Goal: Find specific page/section: Find specific page/section

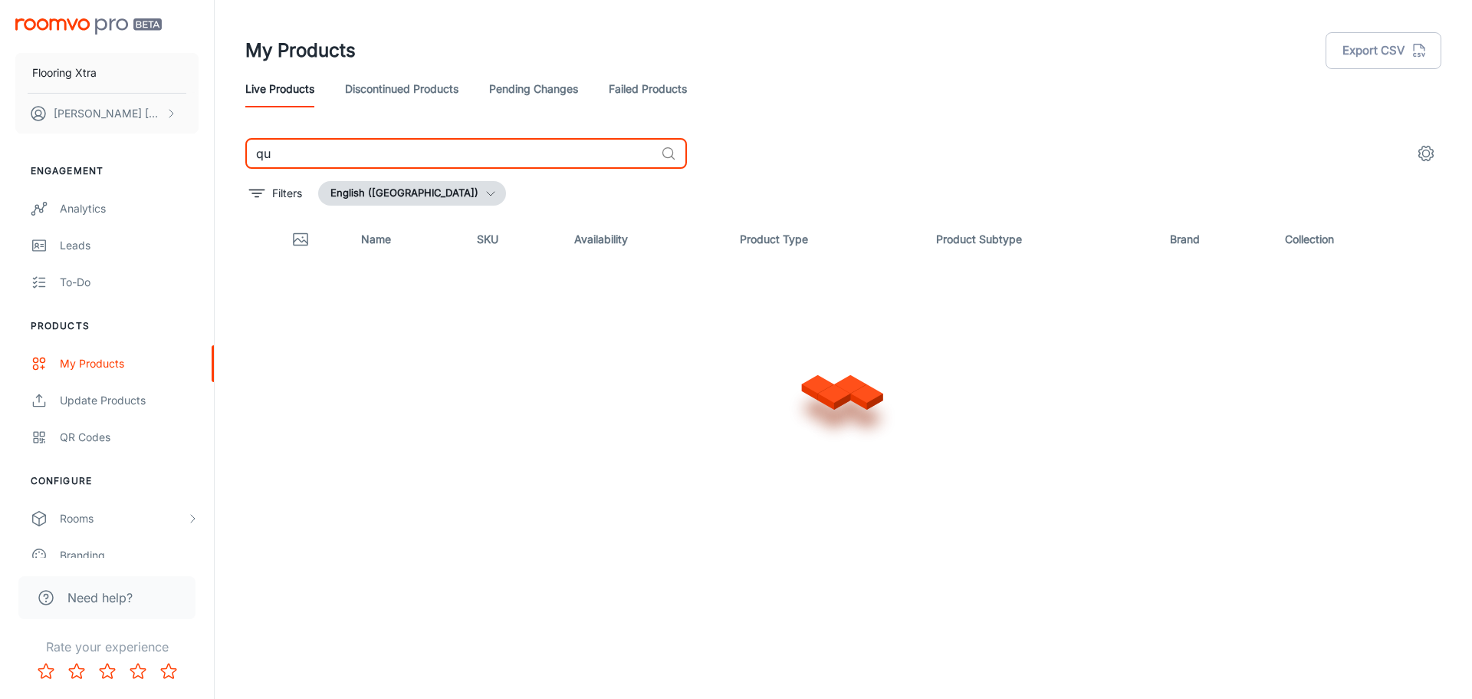
type input "q"
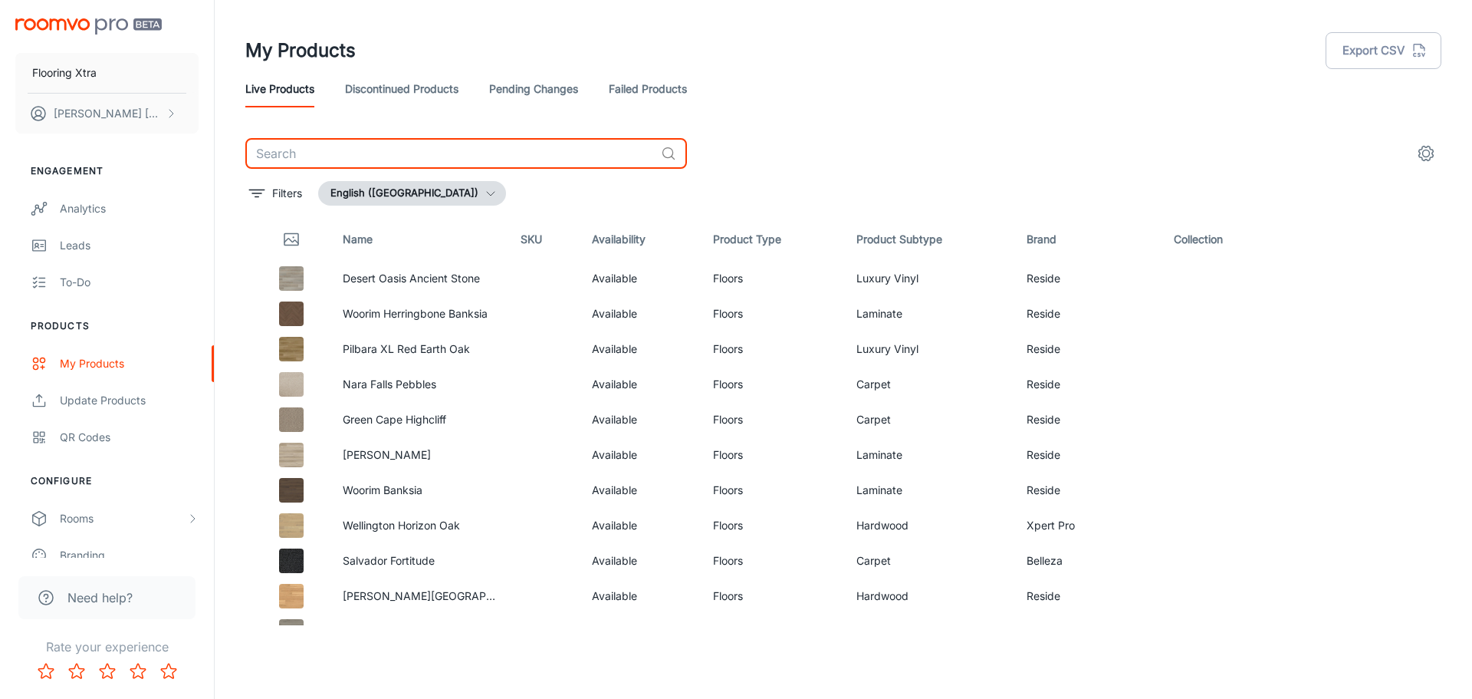
click at [378, 98] on link "Discontinued Products" at bounding box center [401, 89] width 113 height 37
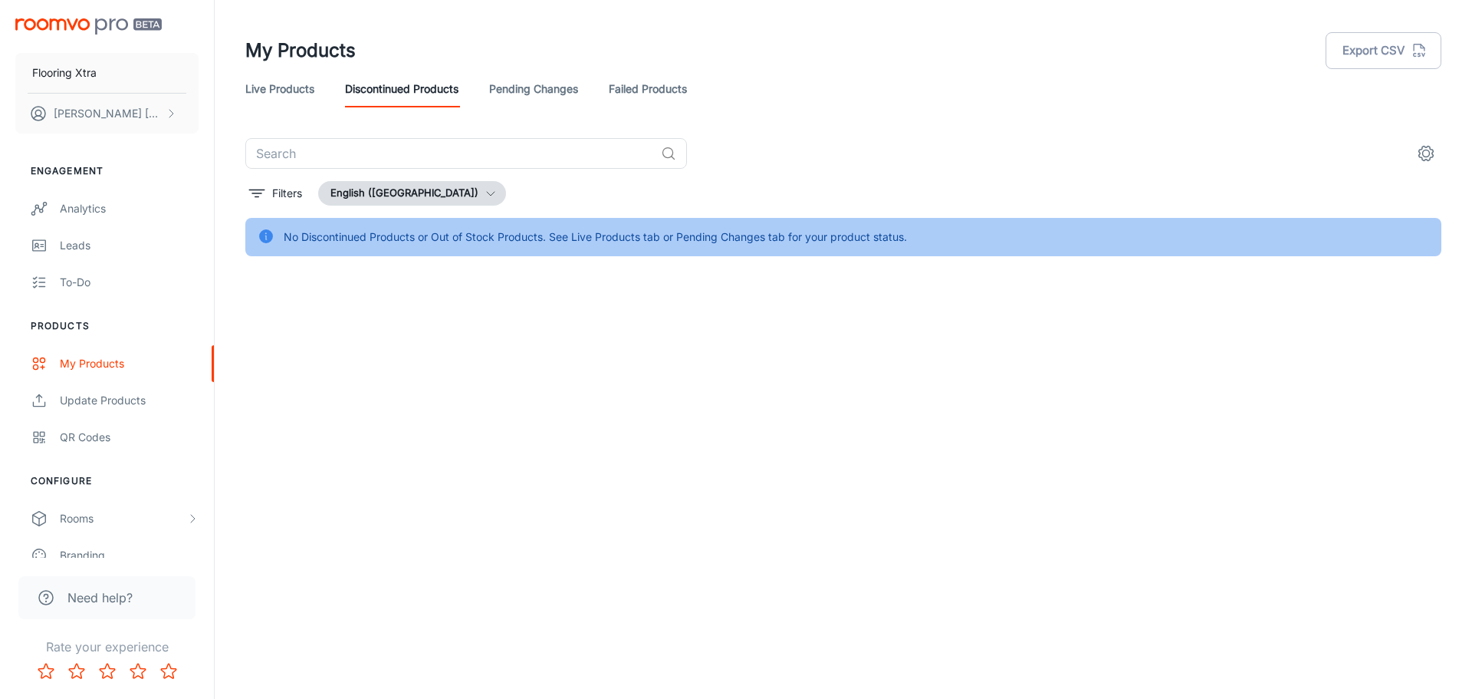
click at [545, 73] on link "Pending Changes" at bounding box center [533, 89] width 89 height 37
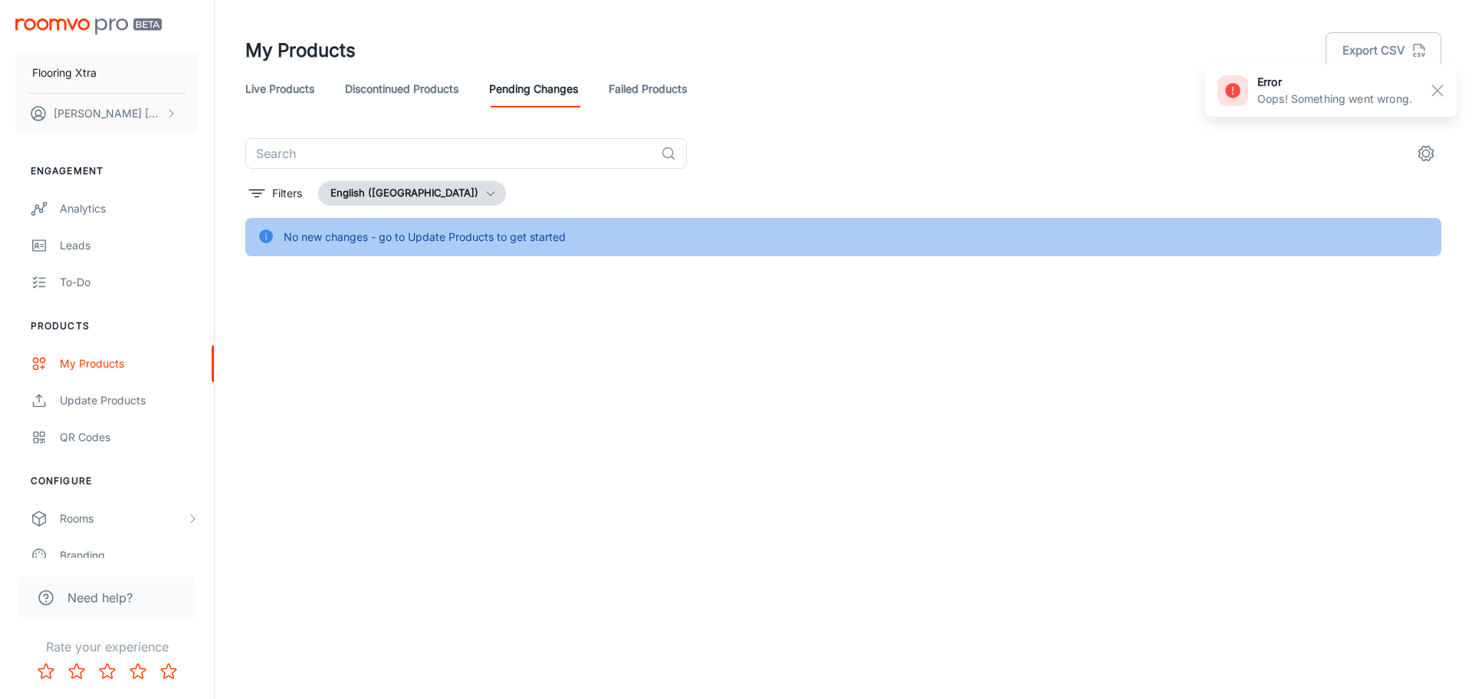
click at [636, 94] on link "Failed Products" at bounding box center [648, 89] width 78 height 37
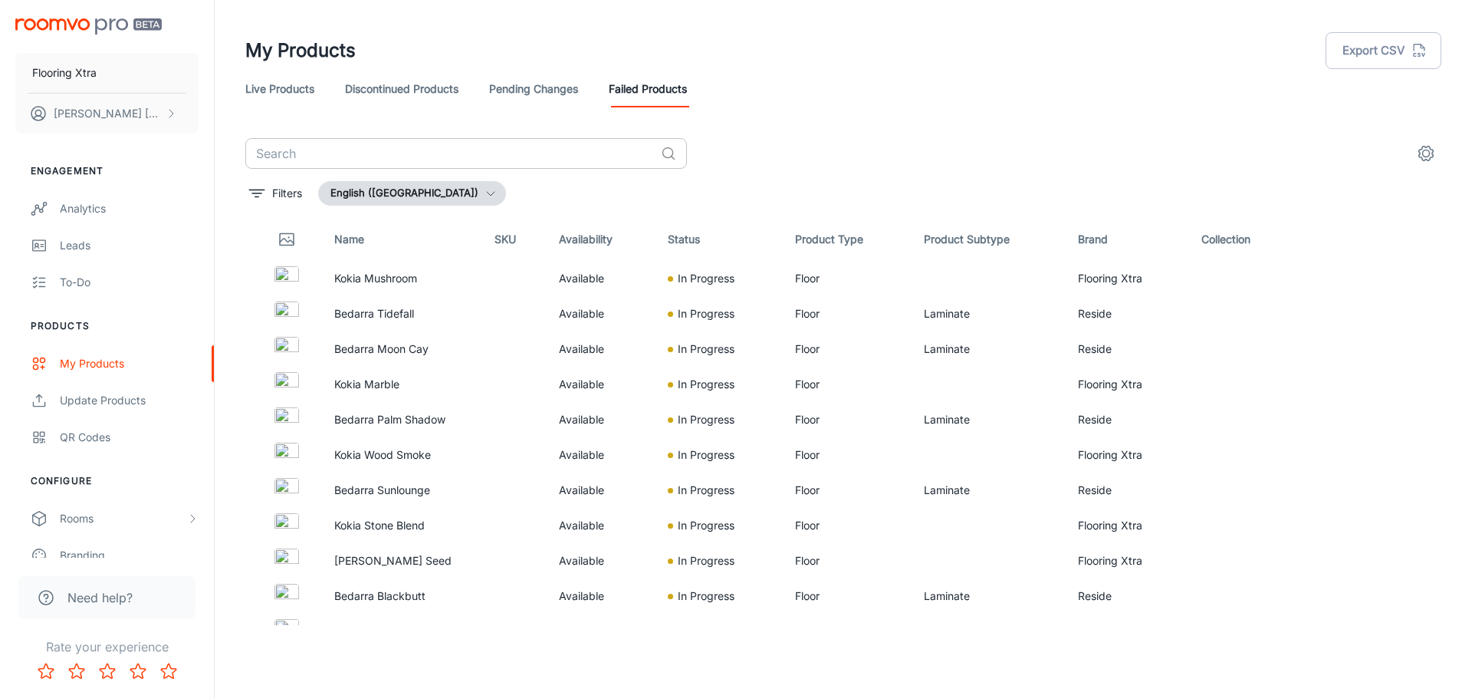
click at [365, 150] on input "text" at bounding box center [449, 153] width 409 height 31
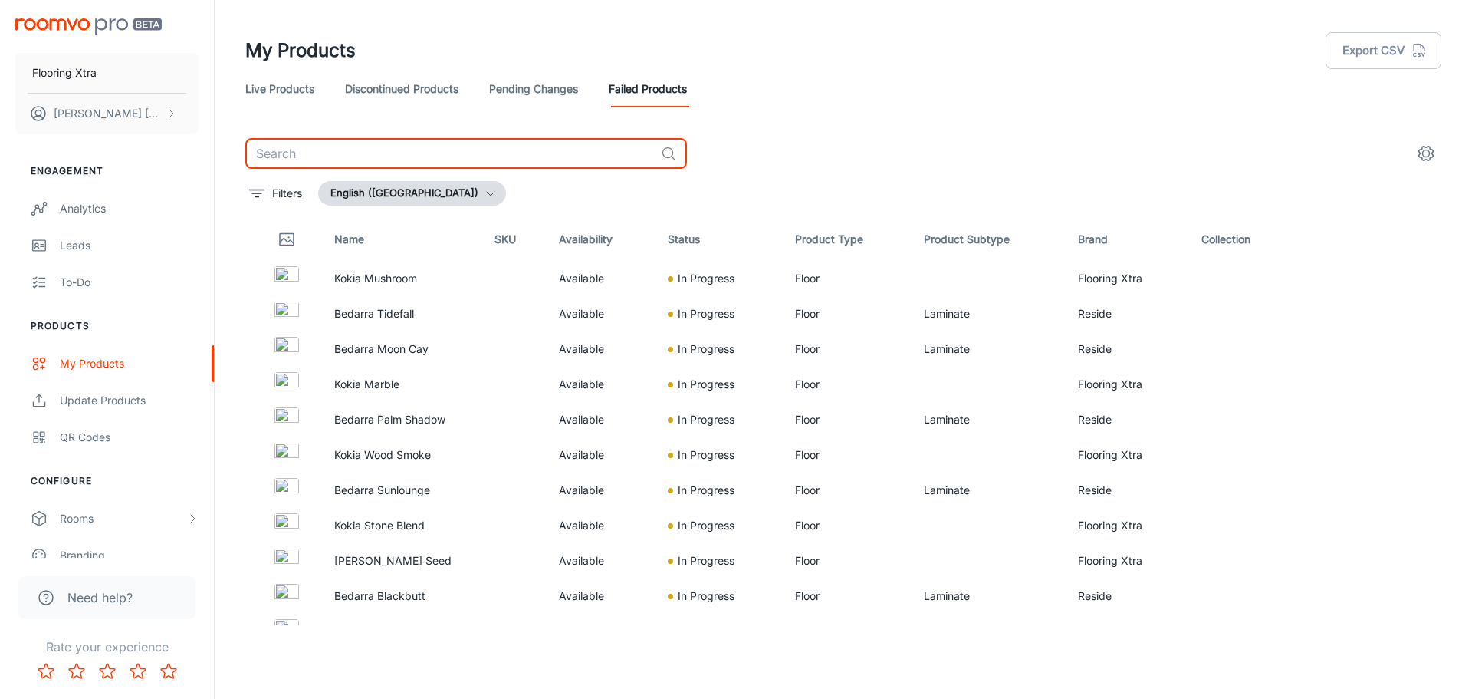
click at [298, 96] on link "Live Products" at bounding box center [279, 89] width 69 height 37
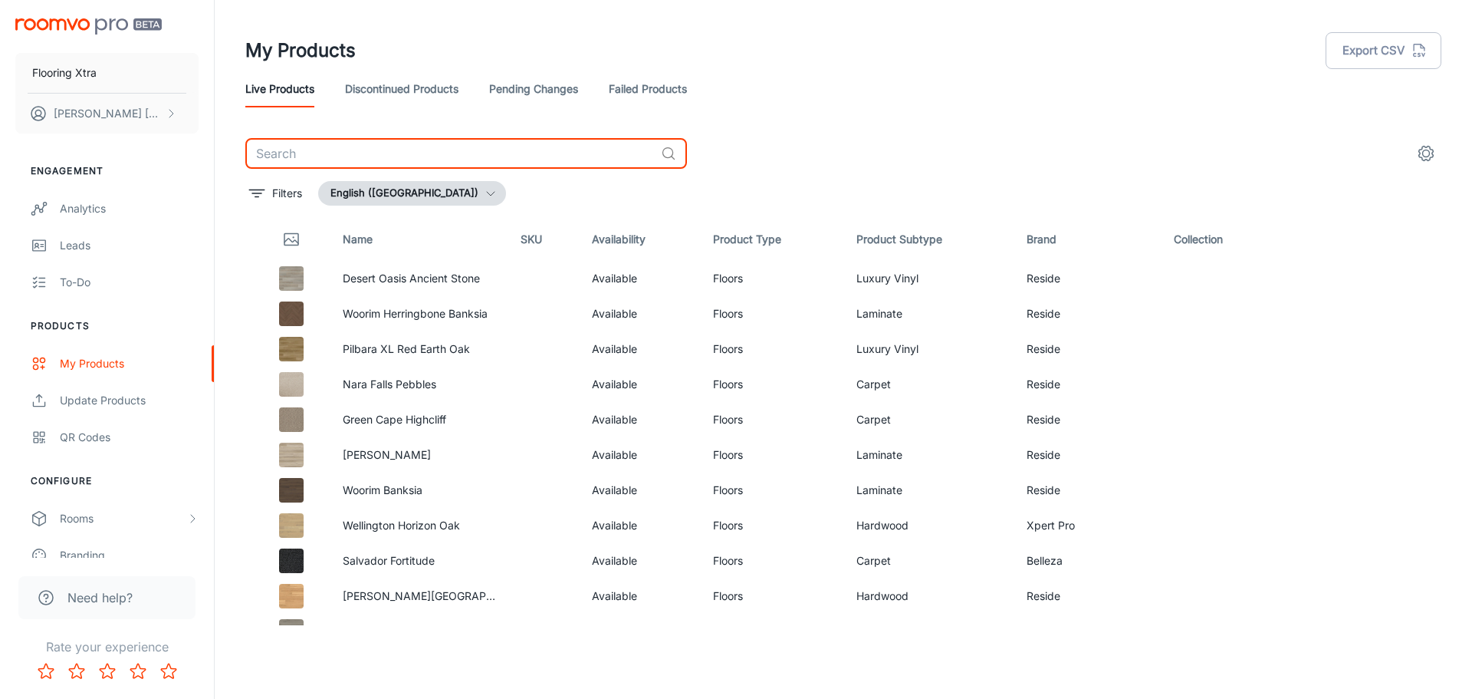
click at [322, 165] on input "text" at bounding box center [449, 153] width 409 height 31
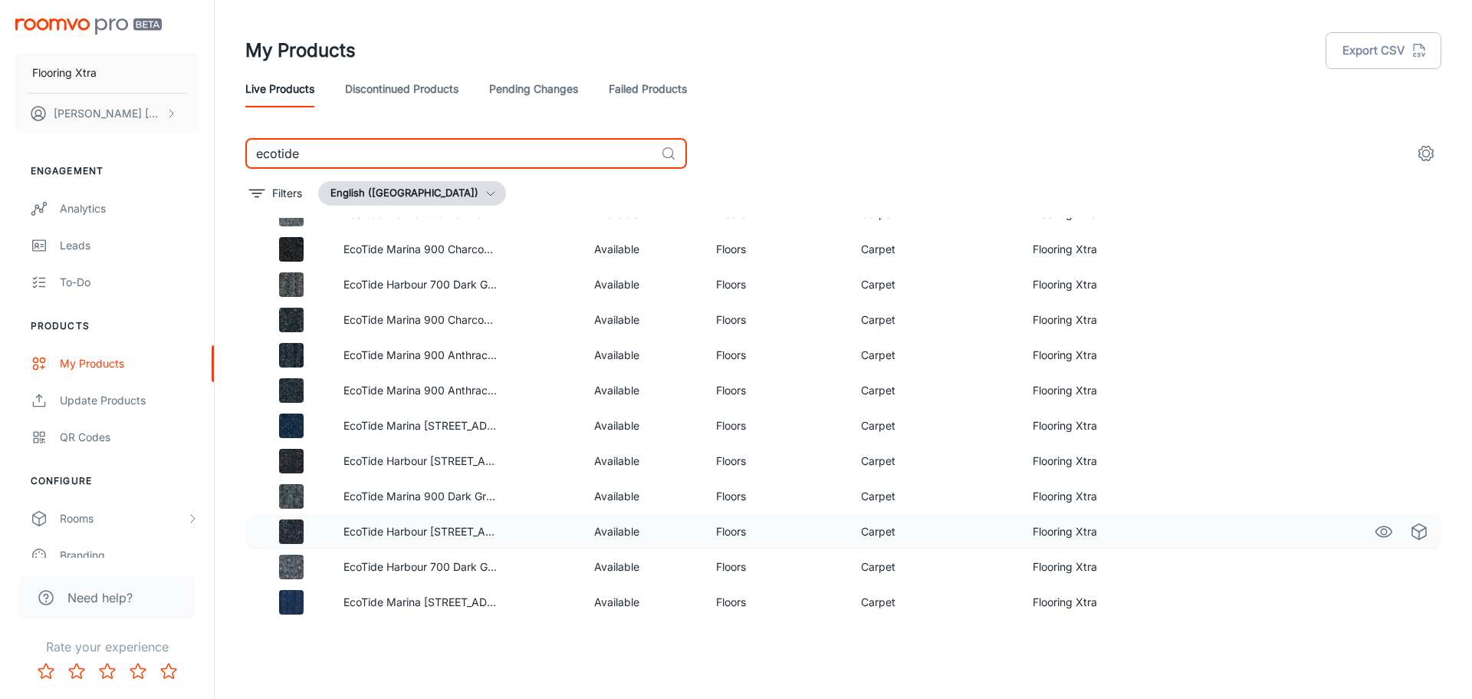
scroll to position [130, 0]
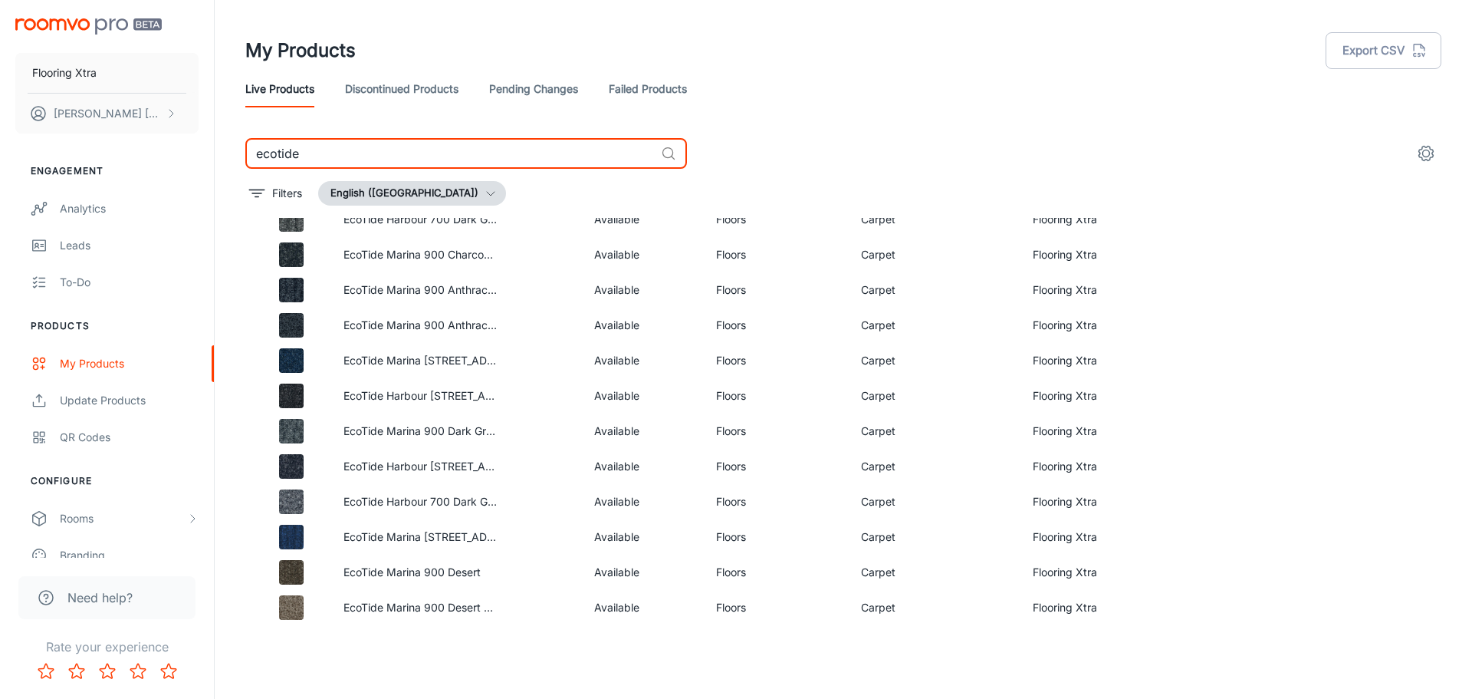
type input "ecotide"
